Goal: Communication & Community: Answer question/provide support

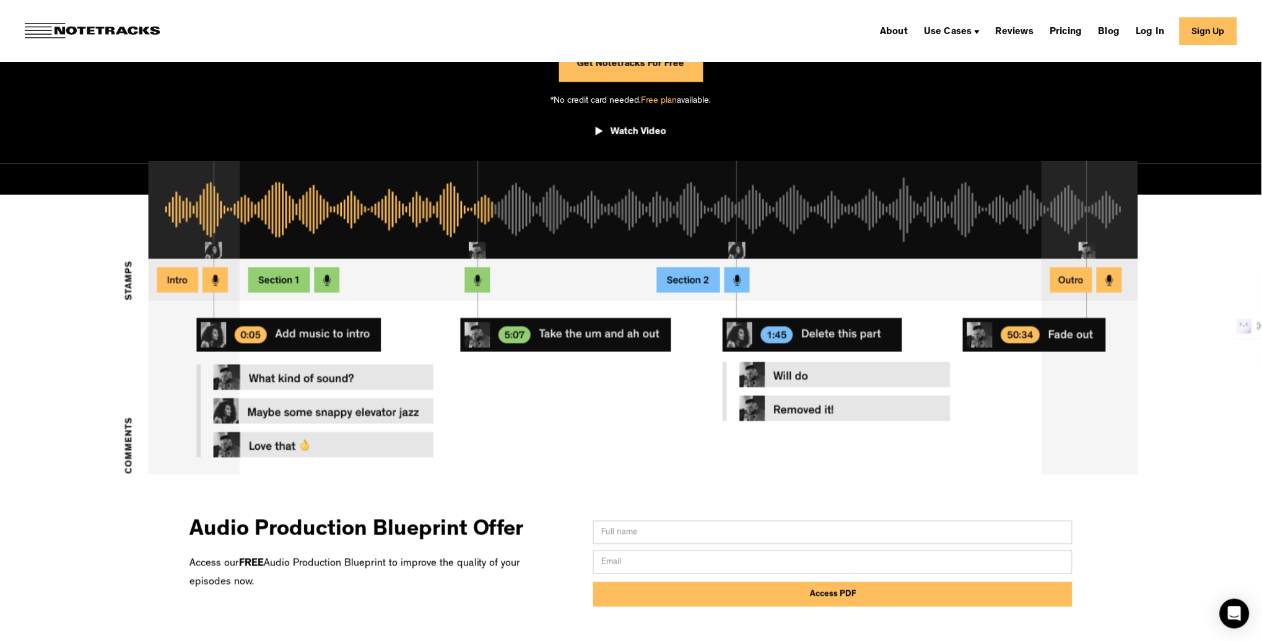
scroll to position [349, 0]
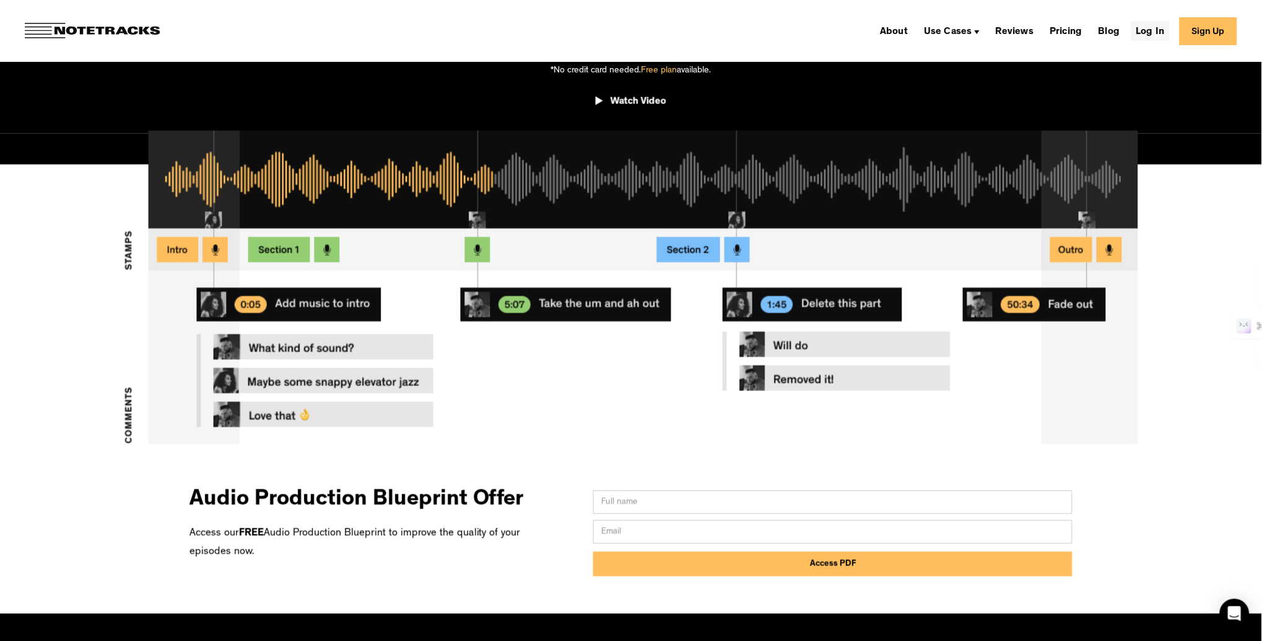
click at [1153, 34] on link "Log In" at bounding box center [1150, 31] width 38 height 20
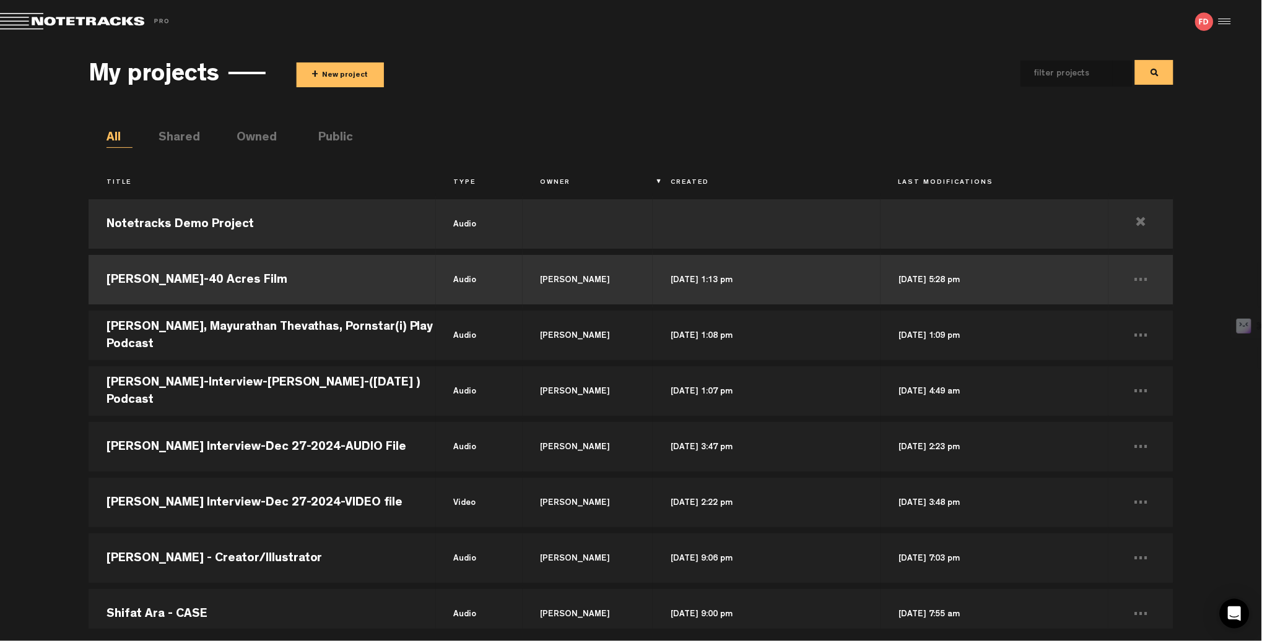
click at [206, 281] on td "R.T. Thorne-40 Acres Film" at bounding box center [262, 280] width 347 height 56
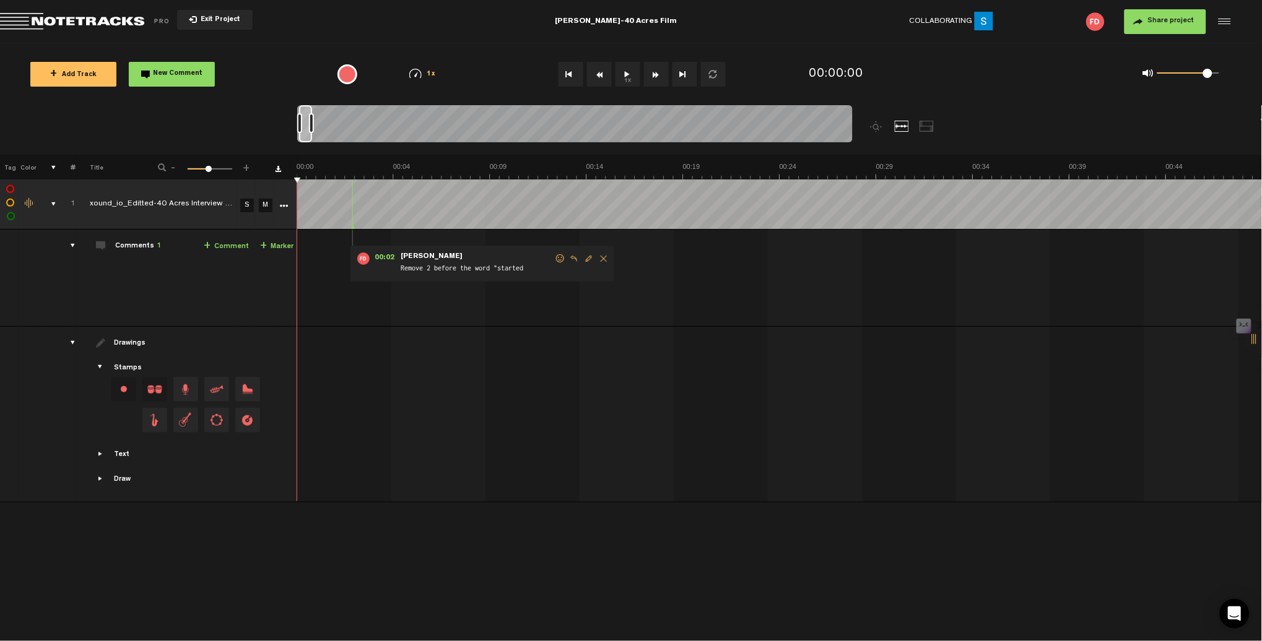
click at [589, 255] on span "Edit comment" at bounding box center [588, 258] width 15 height 9
click at [435, 266] on textarea "Remove 2 before the word "started" at bounding box center [483, 270] width 159 height 15
type textarea "Remove part or section before the word "started"
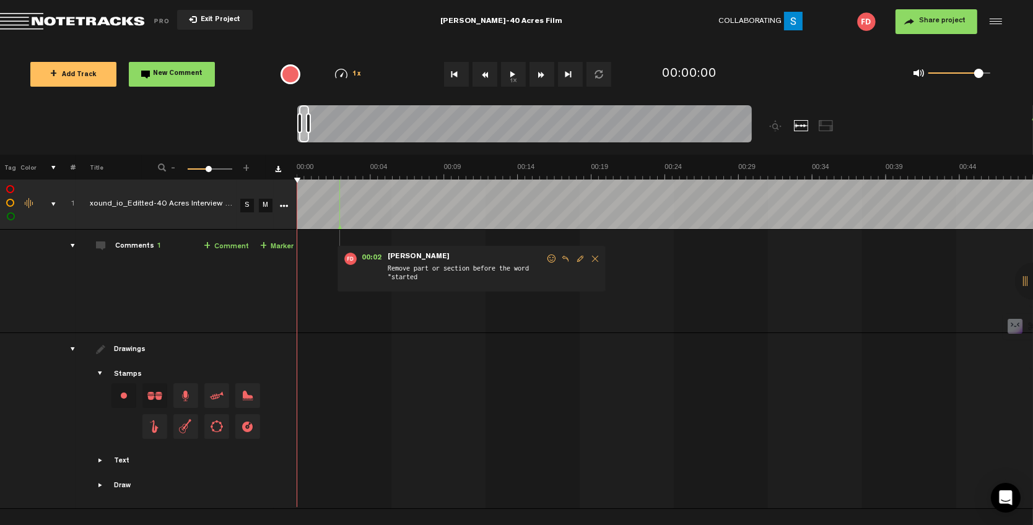
click at [230, 246] on link "+ Comment" at bounding box center [226, 247] width 45 height 14
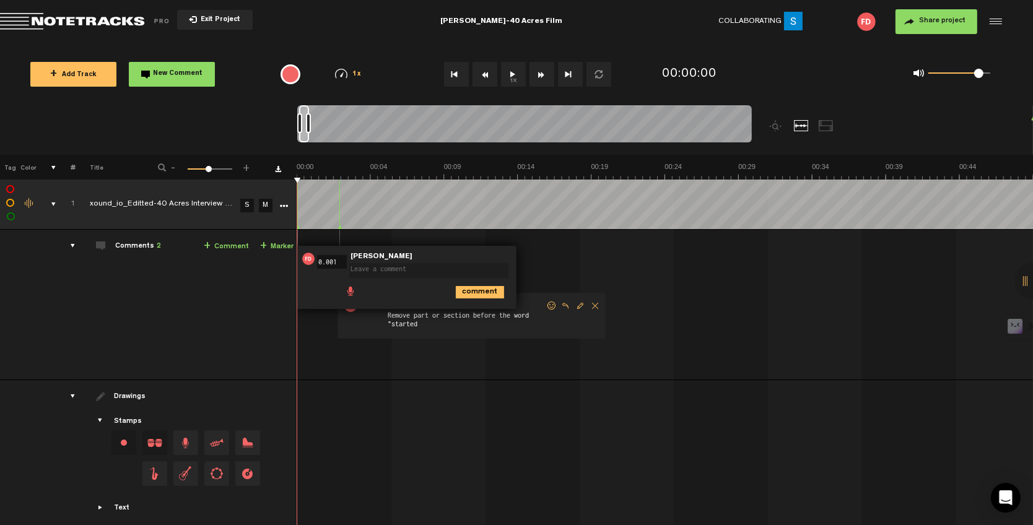
click at [594, 306] on span "Delete comment" at bounding box center [594, 305] width 15 height 9
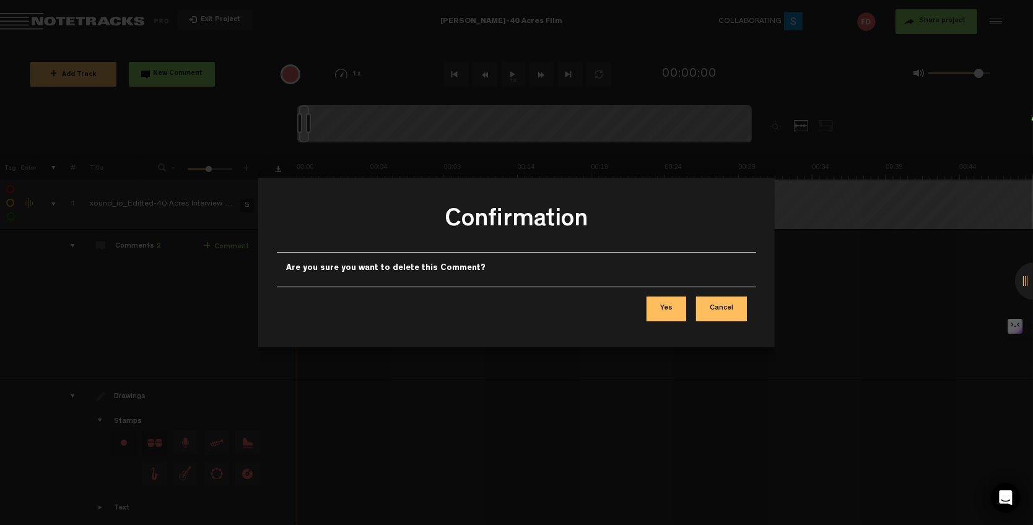
click at [677, 303] on button "Yes" at bounding box center [666, 309] width 40 height 25
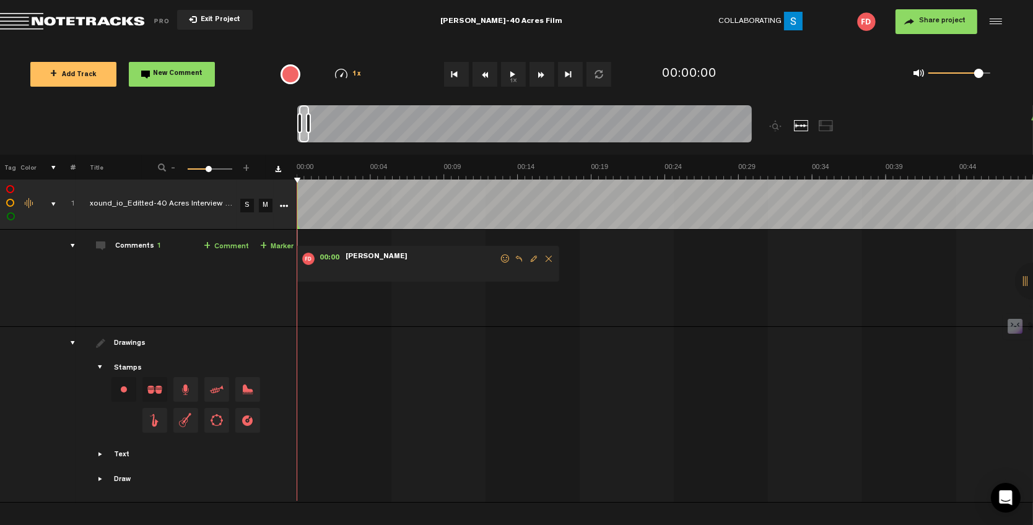
click at [233, 246] on link "+ Comment" at bounding box center [226, 247] width 45 height 14
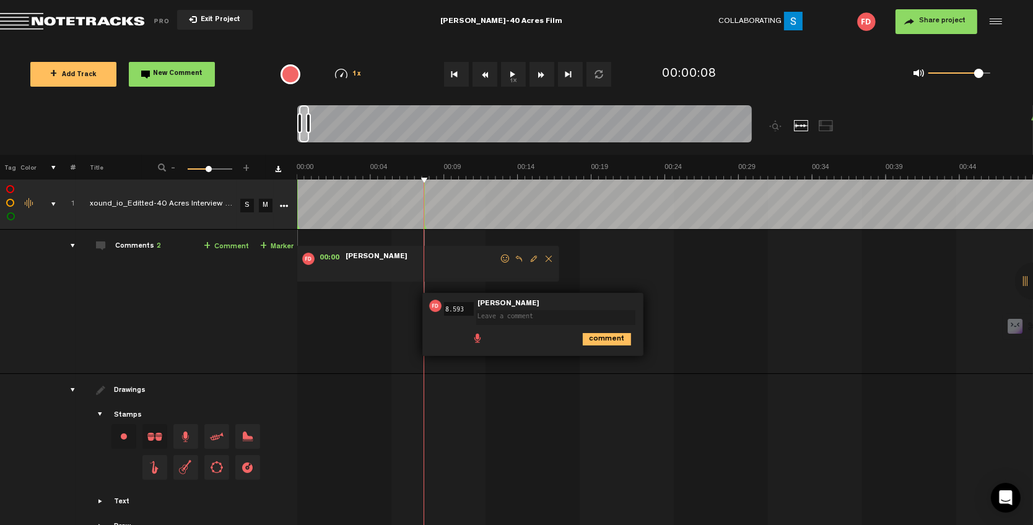
click at [517, 313] on textarea at bounding box center [555, 317] width 159 height 15
type textarea "Test"
click at [600, 340] on icon "comment" at bounding box center [607, 338] width 48 height 12
click at [674, 304] on span "Delete comment" at bounding box center [675, 305] width 15 height 9
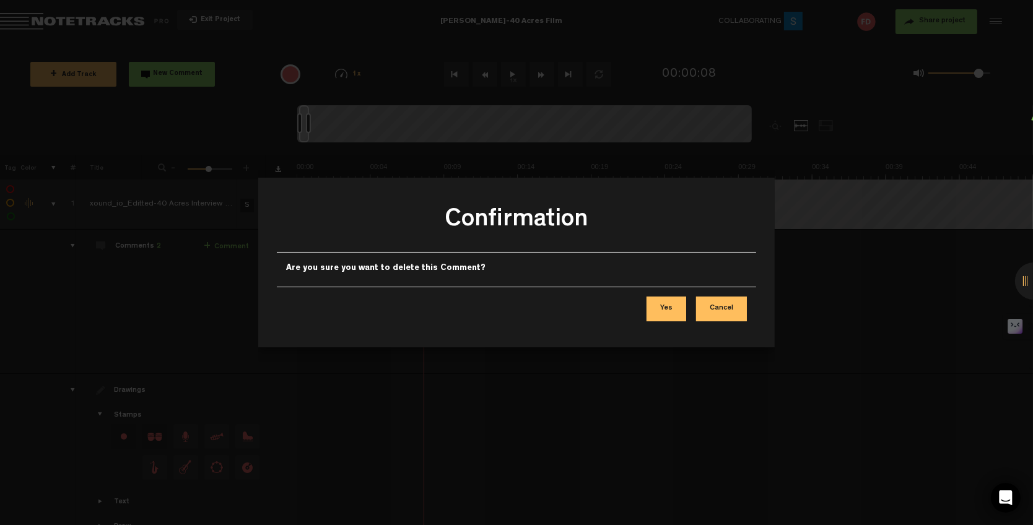
click at [670, 313] on button "Yes" at bounding box center [666, 309] width 40 height 25
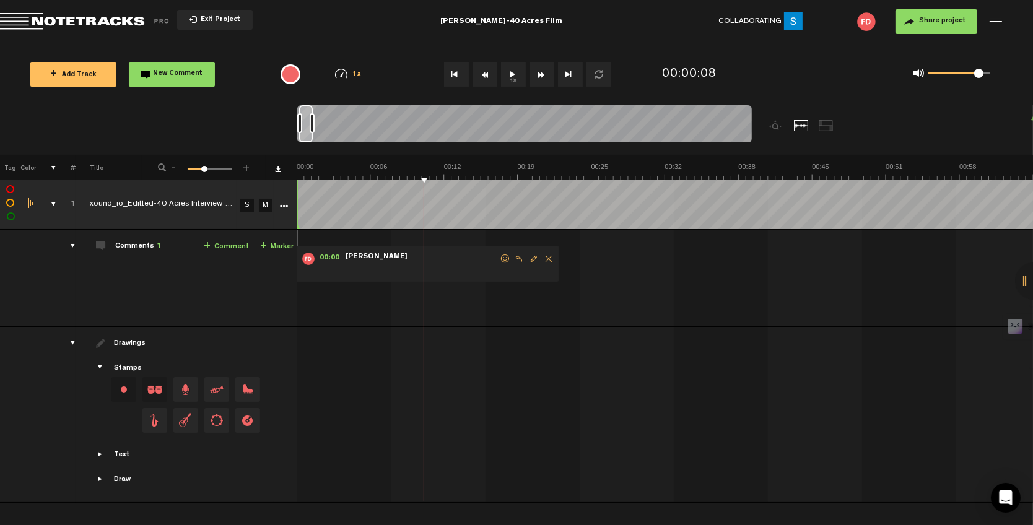
click at [204, 167] on span at bounding box center [204, 169] width 6 height 6
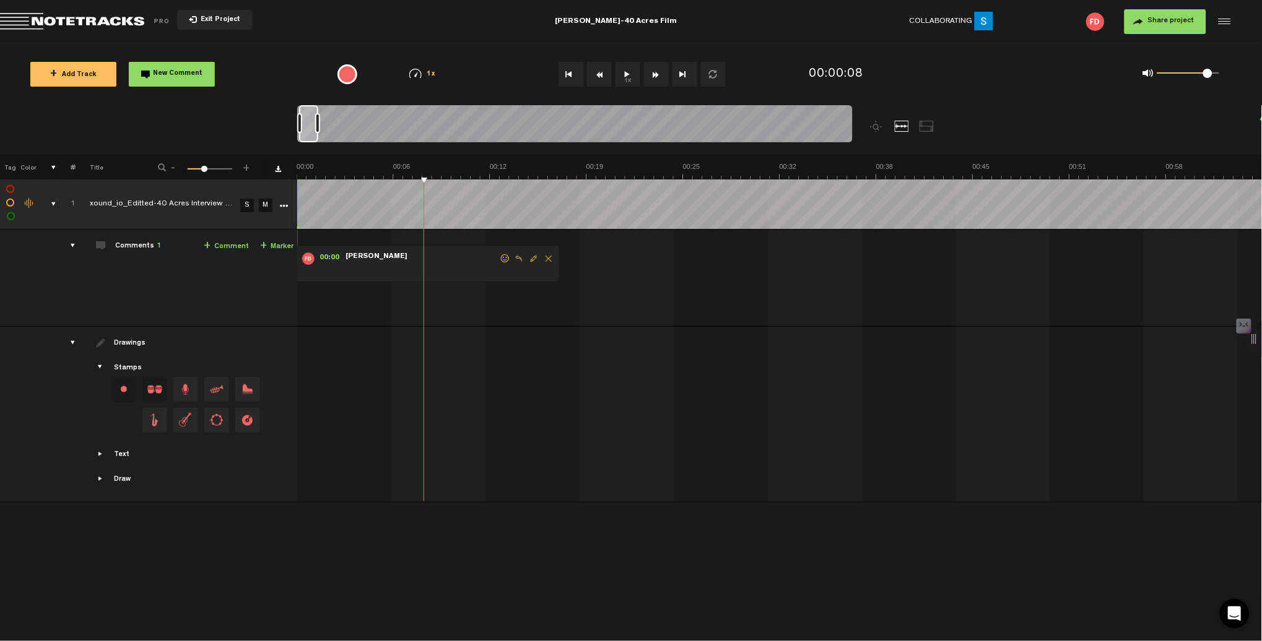
click at [376, 254] on span "[PERSON_NAME]" at bounding box center [376, 257] width 64 height 9
click at [376, 256] on span "[PERSON_NAME]" at bounding box center [376, 257] width 64 height 9
click at [371, 259] on span "[PERSON_NAME]" at bounding box center [376, 257] width 64 height 9
click at [197, 170] on span at bounding box center [198, 169] width 6 height 6
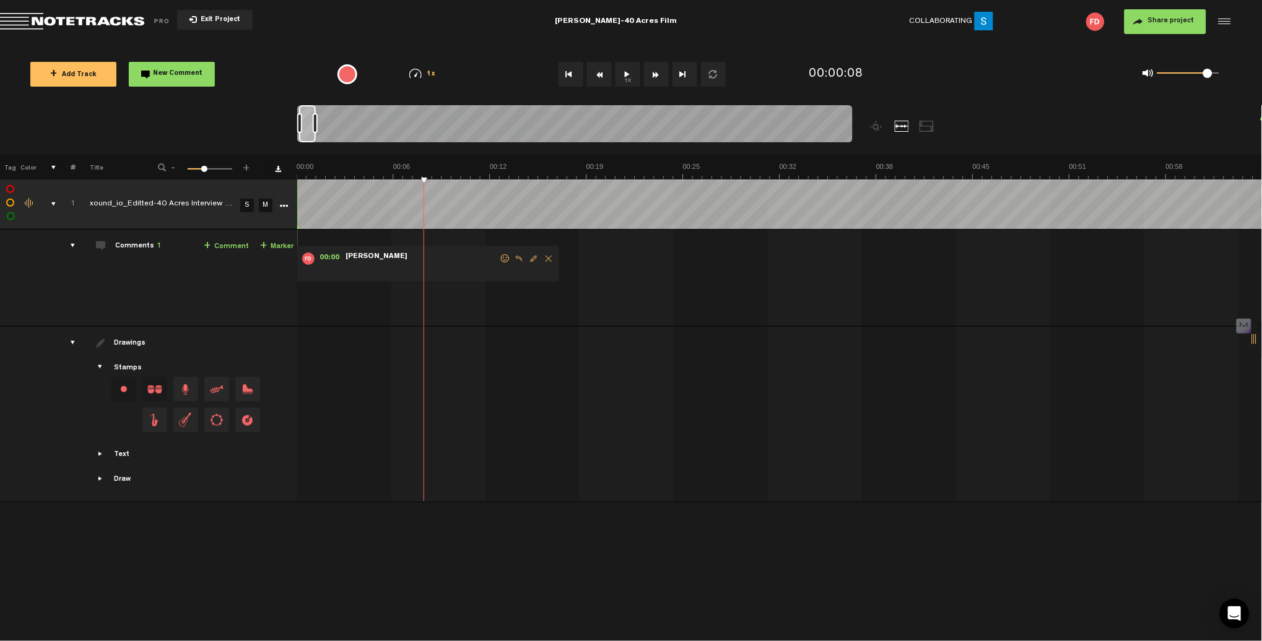
drag, startPoint x: 198, startPoint y: 168, endPoint x: 206, endPoint y: 168, distance: 8.0
click at [206, 168] on span at bounding box center [204, 169] width 6 height 6
click at [532, 259] on span "Edit comment" at bounding box center [533, 258] width 15 height 9
click at [382, 277] on textarea at bounding box center [428, 270] width 159 height 15
click at [573, 306] on div "00:00 - NaN:NaN • Flavian DeLima: "" Flavian DeLima comment" at bounding box center [781, 283] width 964 height 87
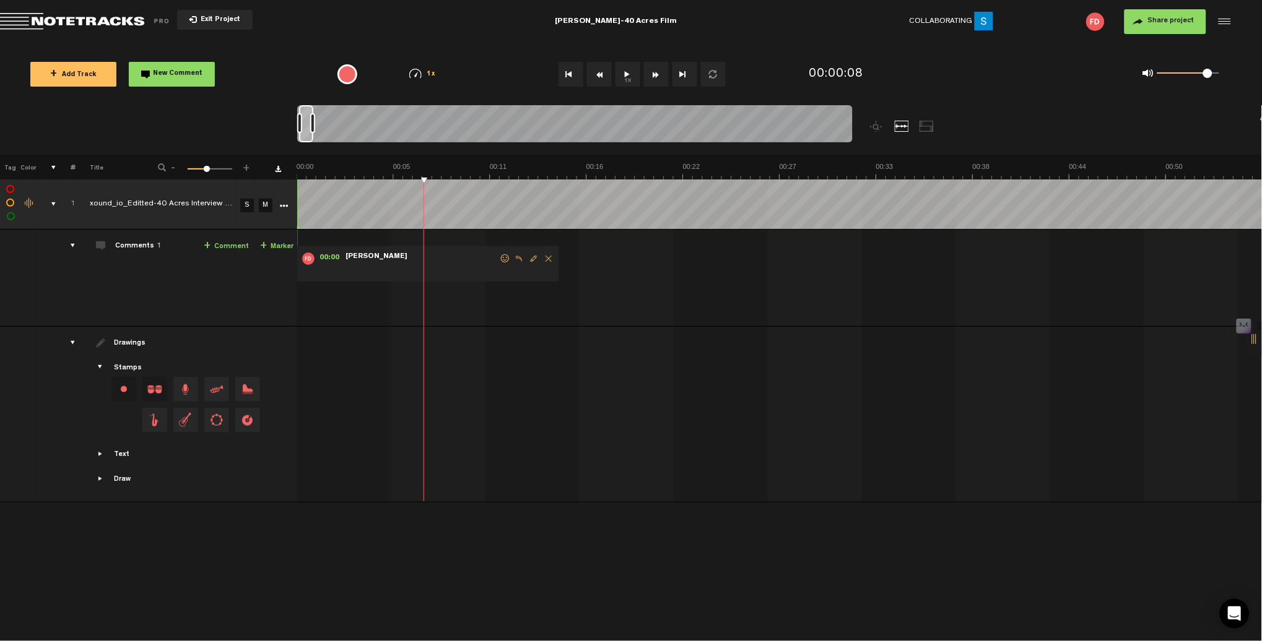
click at [735, 29] on div "[PERSON_NAME]-40 Acres Film" at bounding box center [615, 21] width 410 height 31
click at [358, 30] on md-toolbar "Exit Project R.T. Thorne-40 Acres Film R.T. Thorne-40 Acres Film Collaborating …" at bounding box center [631, 21] width 1262 height 43
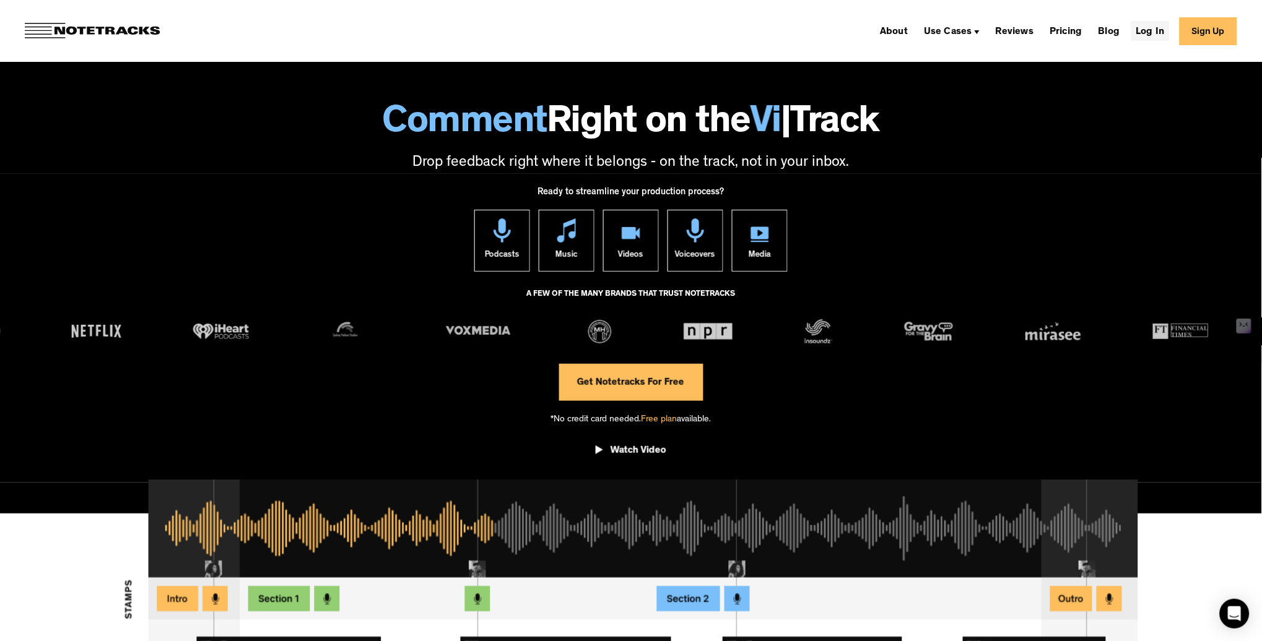
click at [1143, 29] on link "Log In" at bounding box center [1150, 31] width 38 height 20
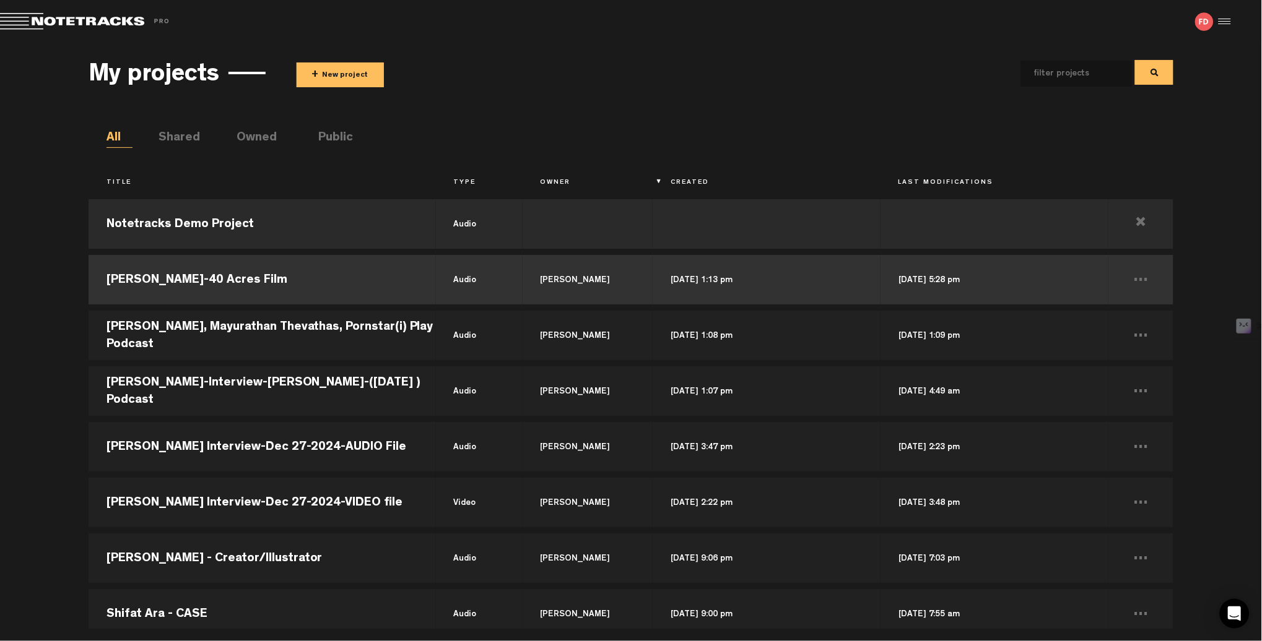
click at [215, 283] on td "[PERSON_NAME]-40 Acres Film" at bounding box center [262, 280] width 347 height 56
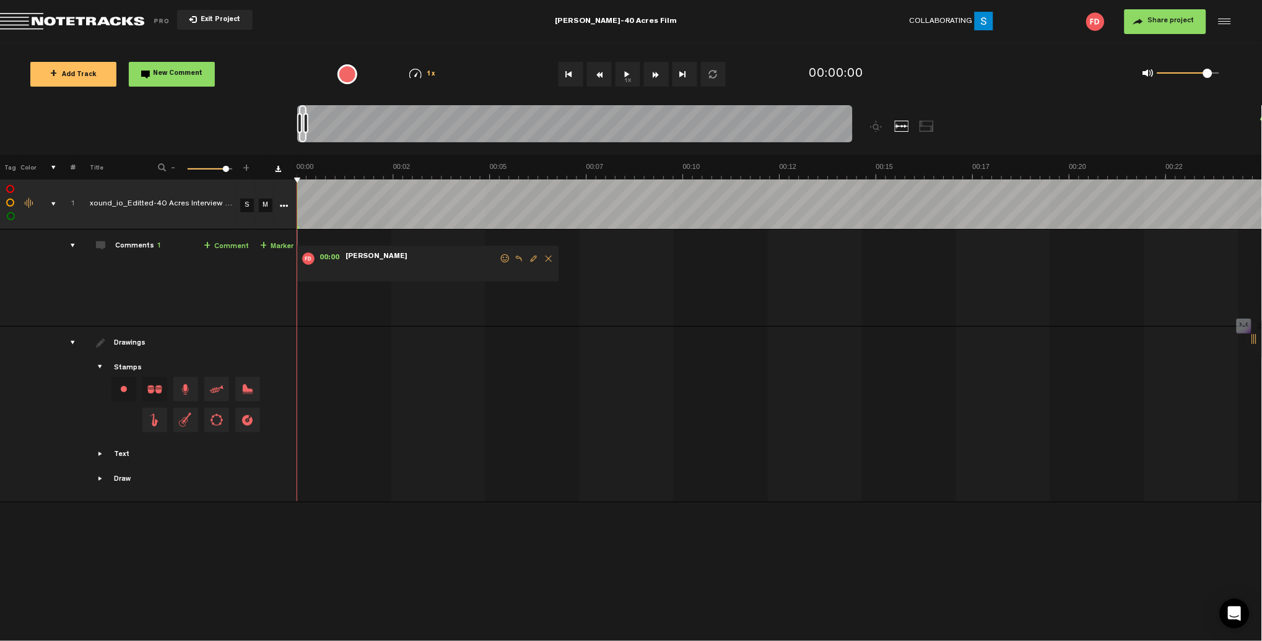
drag, startPoint x: 207, startPoint y: 167, endPoint x: 225, endPoint y: 167, distance: 18.6
click at [225, 167] on span at bounding box center [226, 169] width 6 height 6
click at [531, 258] on span "Edit comment" at bounding box center [533, 258] width 15 height 9
click at [626, 75] on button "1x" at bounding box center [627, 74] width 25 height 25
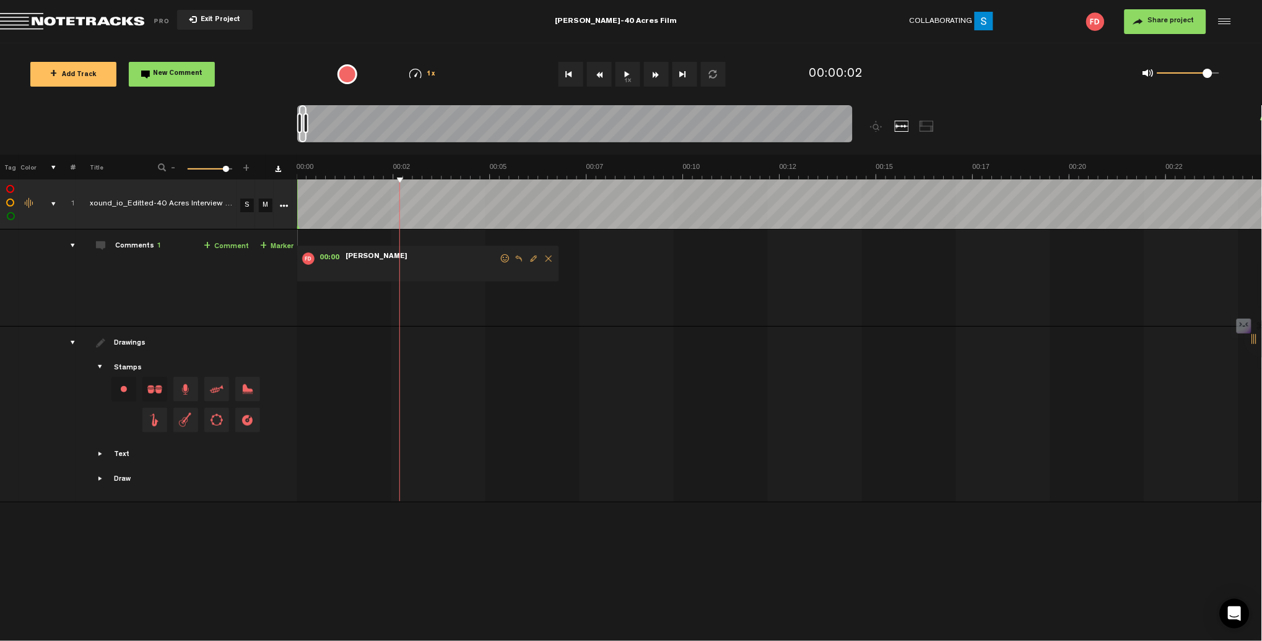
click at [532, 258] on span "Edit comment" at bounding box center [533, 258] width 15 height 9
type textarea "Delete the section"
click at [628, 72] on button "1x" at bounding box center [627, 74] width 25 height 25
click at [627, 74] on button "1x" at bounding box center [627, 74] width 25 height 25
click at [518, 258] on span "Reply to comment" at bounding box center [518, 258] width 15 height 9
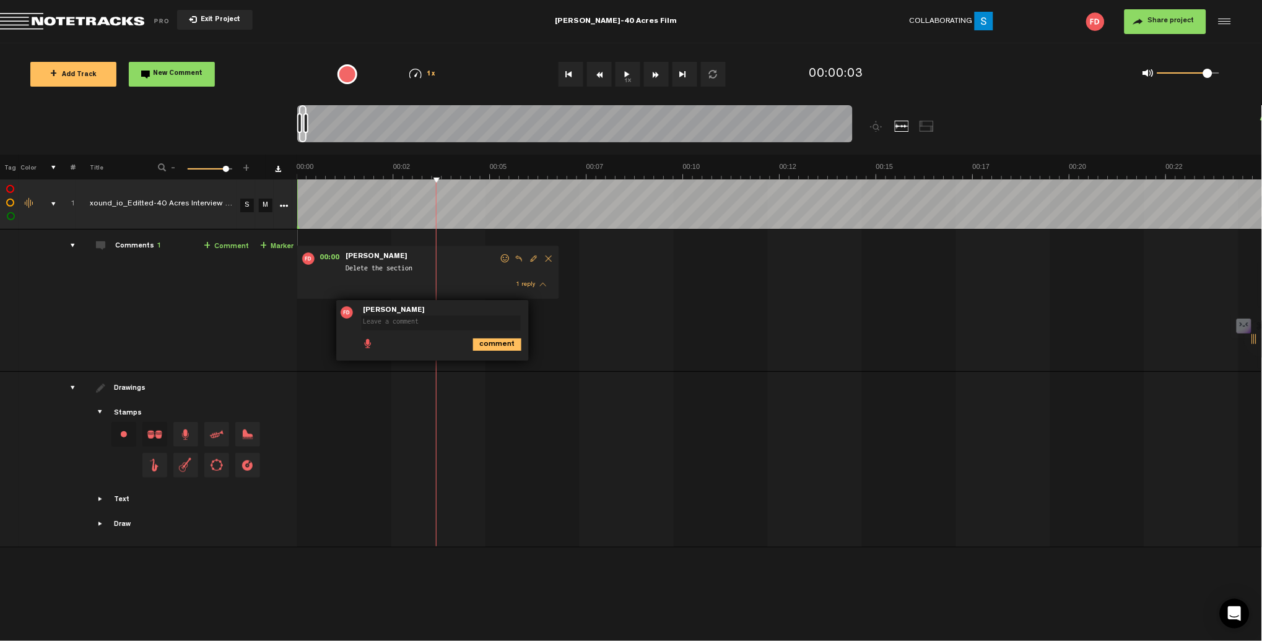
click at [566, 308] on span "Delete comment" at bounding box center [565, 312] width 15 height 9
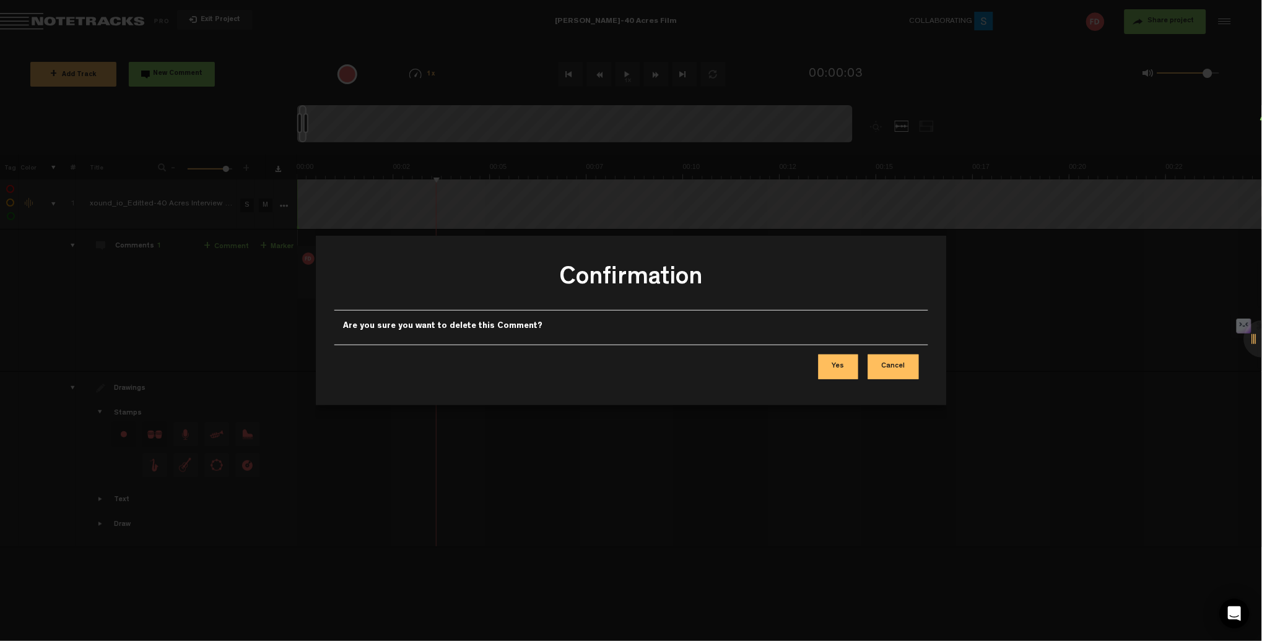
click at [840, 374] on button "Yes" at bounding box center [838, 367] width 40 height 25
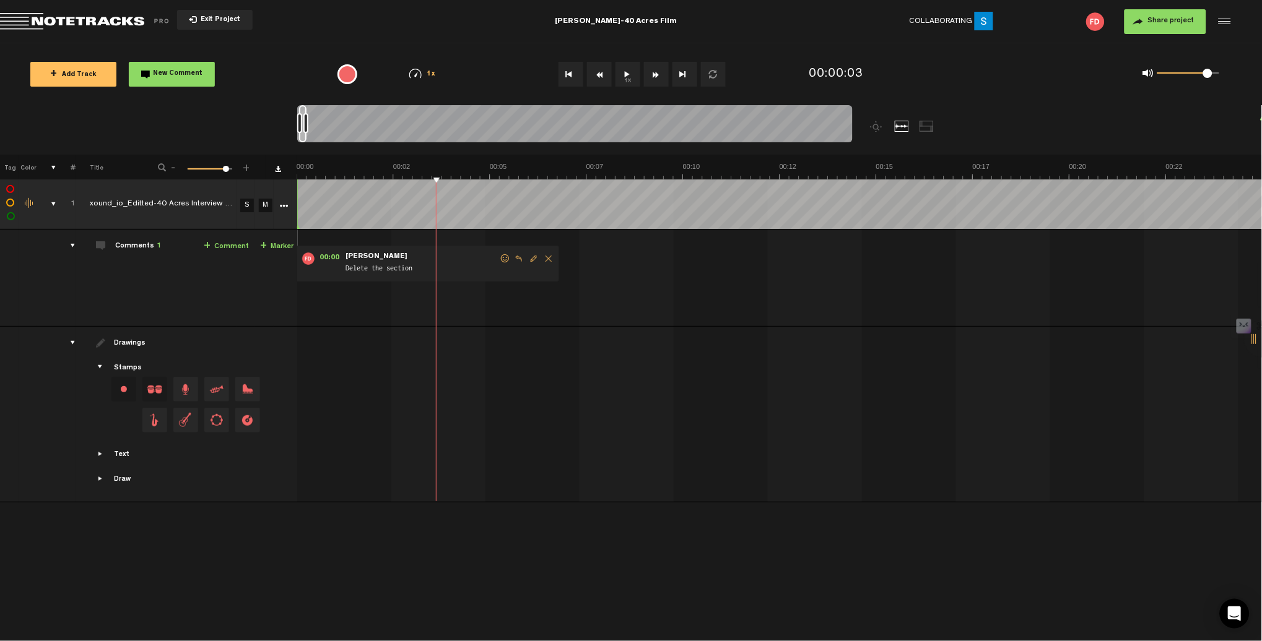
click at [538, 256] on span "Edit comment" at bounding box center [533, 258] width 15 height 9
type textarea "Delete the section before "[DATE], we're joined by"
drag, startPoint x: 421, startPoint y: 276, endPoint x: 339, endPoint y: 259, distance: 83.5
click at [339, 259] on div "00:00 0.001 - • [PERSON_NAME]: "Delete the section before "[DATE], we're joined…" at bounding box center [405, 280] width 221 height 68
click at [552, 259] on span "Delete comment" at bounding box center [552, 258] width 15 height 9
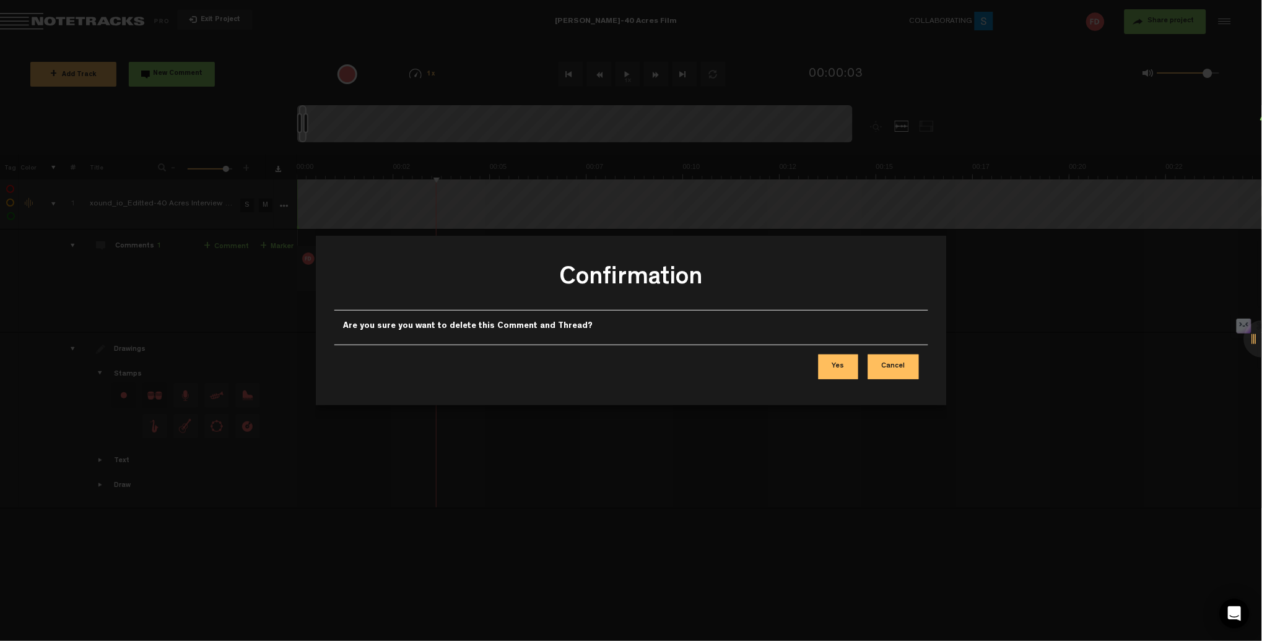
click at [845, 370] on button "Yes" at bounding box center [838, 367] width 40 height 25
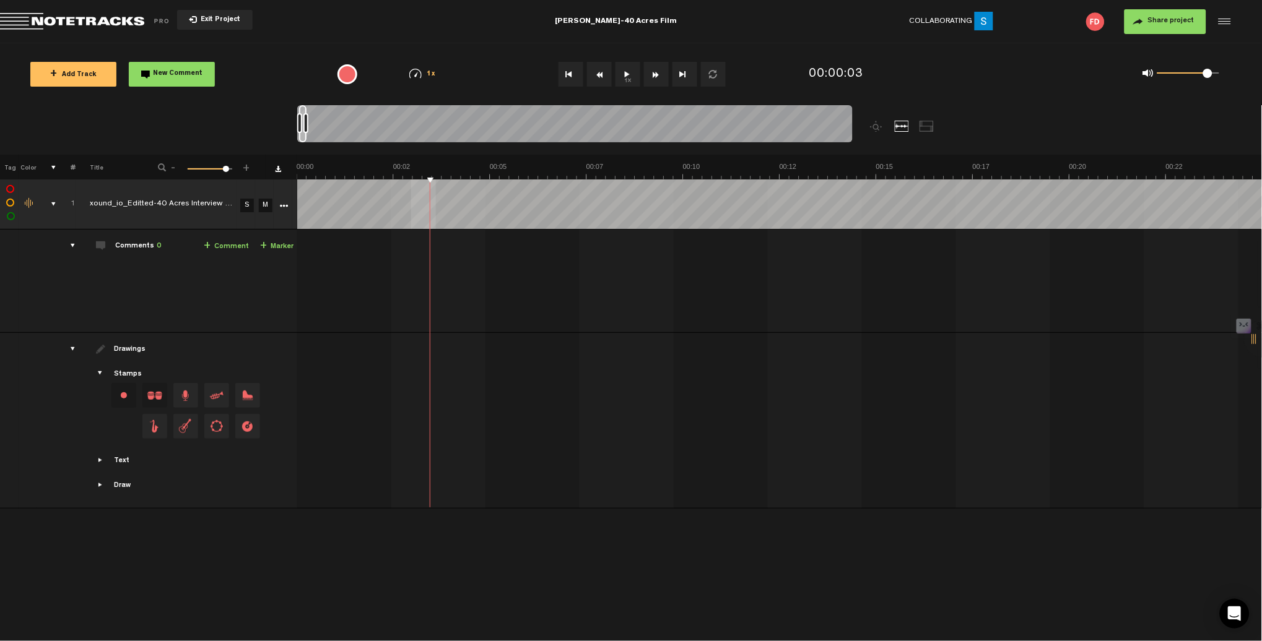
click at [411, 179] on div "+ New drawing Tag Color # Title - 1 100 92 + 1 xound_io_Editted-40 Acres Interv…" at bounding box center [631, 319] width 1262 height 329
drag, startPoint x: 430, startPoint y: 175, endPoint x: 405, endPoint y: 174, distance: 24.2
click at [635, 72] on button "1x" at bounding box center [627, 74] width 25 height 25
click at [632, 72] on button "1x" at bounding box center [627, 74] width 25 height 25
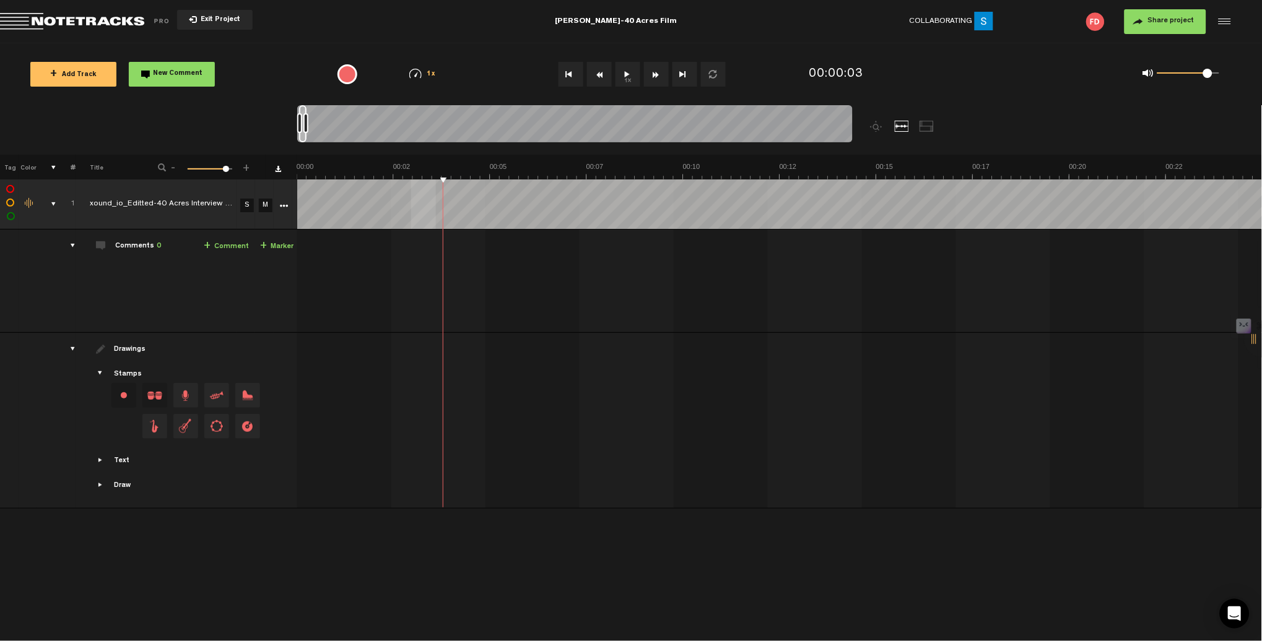
drag, startPoint x: 443, startPoint y: 175, endPoint x: 395, endPoint y: 175, distance: 48.3
click at [631, 76] on button "1x" at bounding box center [627, 74] width 25 height 25
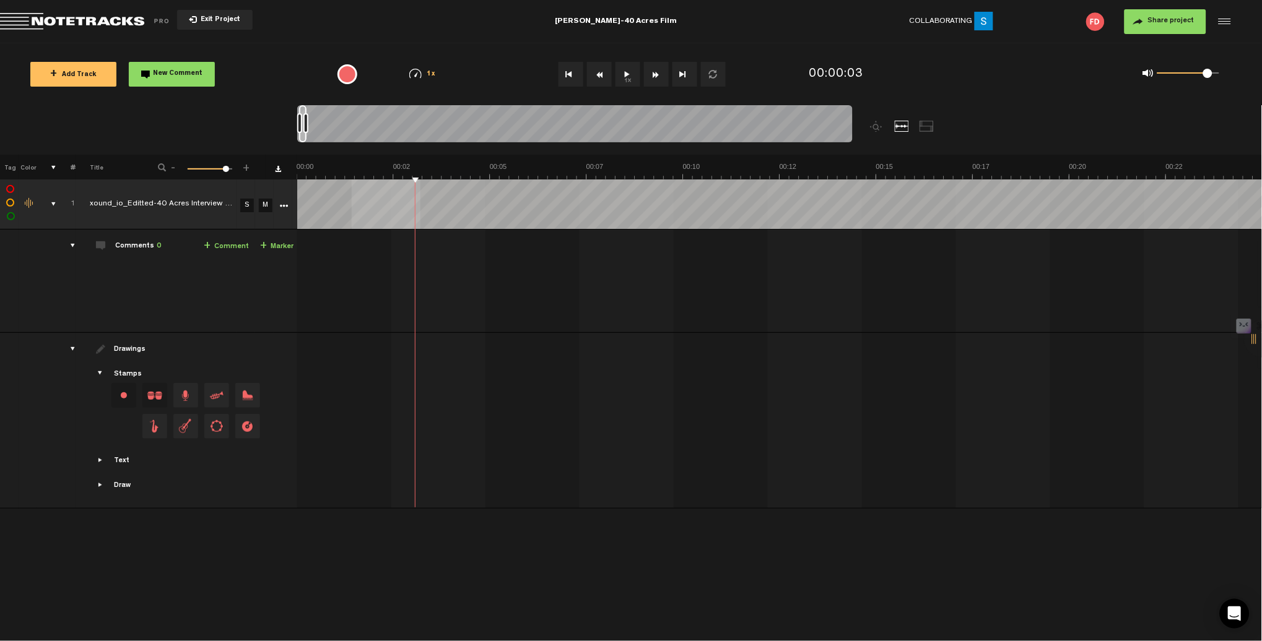
click at [350, 179] on div "+ New drawing Tag Color # Title - 1 100 92 + 1 xound_io_Editted-40 Acres Interv…" at bounding box center [631, 319] width 1262 height 329
drag, startPoint x: 417, startPoint y: 177, endPoint x: 353, endPoint y: 175, distance: 63.8
click at [625, 76] on button "1x" at bounding box center [627, 74] width 25 height 25
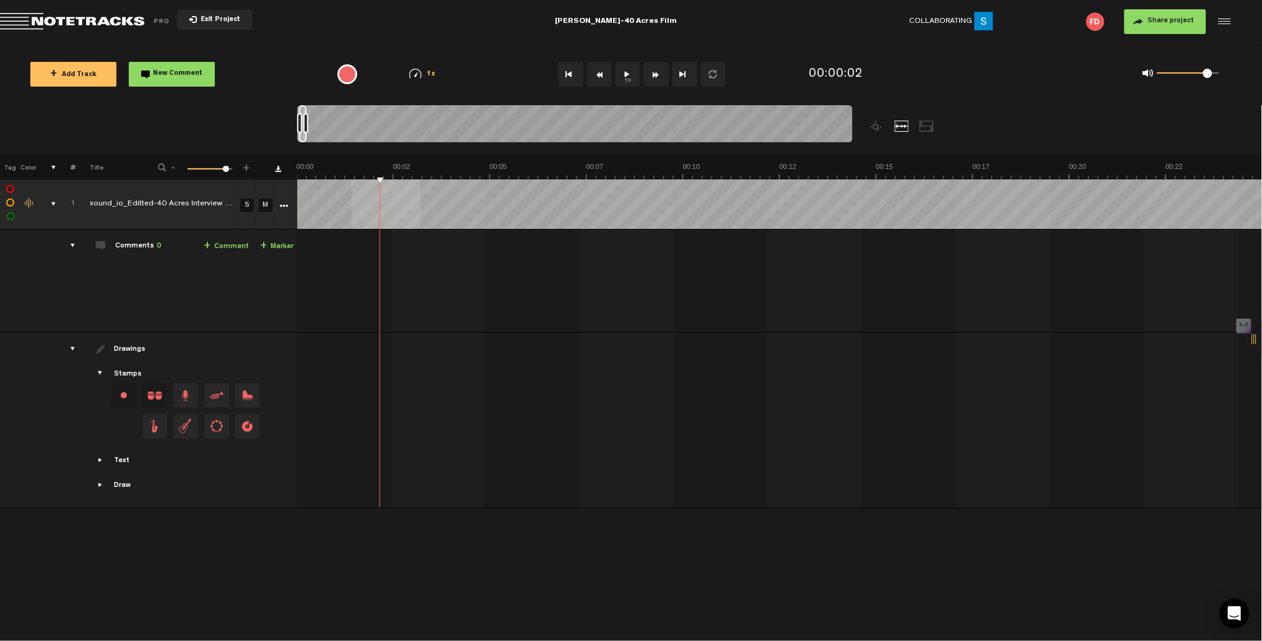
click at [625, 76] on button "1x" at bounding box center [627, 74] width 25 height 25
click at [622, 80] on button "1x" at bounding box center [627, 74] width 25 height 25
click at [228, 245] on link "+ Comment" at bounding box center [226, 247] width 45 height 14
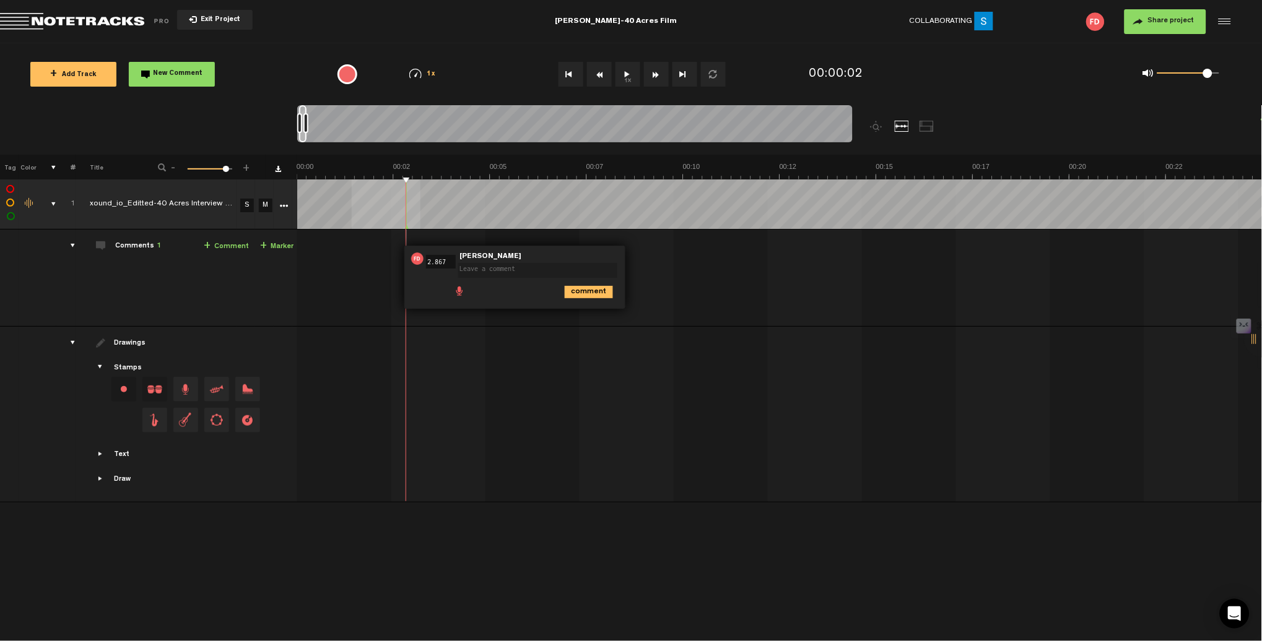
paste textarea "Notetracks"
click at [520, 271] on textarea "Notetracks" at bounding box center [537, 270] width 159 height 15
type textarea "Delete the section before [PERSON_NAME] says, "[DATE], we're joined by""
click at [588, 297] on icon "comment" at bounding box center [589, 296] width 48 height 12
